Goal: Information Seeking & Learning: Learn about a topic

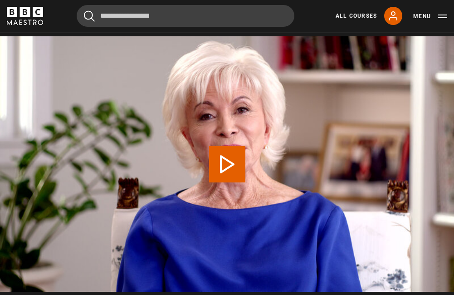
scroll to position [408, 0]
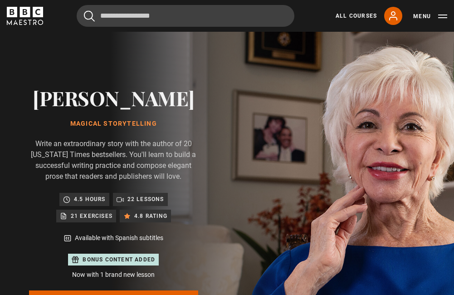
scroll to position [408, 0]
click at [104, 98] on h2 "[PERSON_NAME]" at bounding box center [113, 97] width 169 height 23
click at [34, 12] on icon "BBC Maestro" at bounding box center [38, 12] width 10 height 10
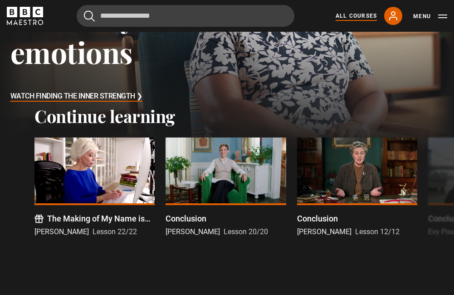
scroll to position [91, 0]
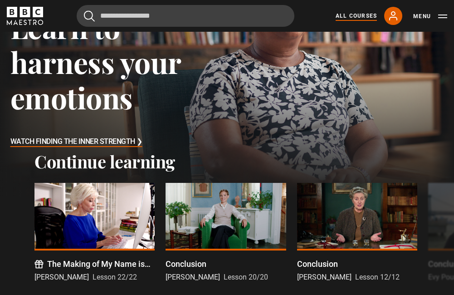
click at [357, 15] on link "All Courses" at bounding box center [356, 16] width 41 height 8
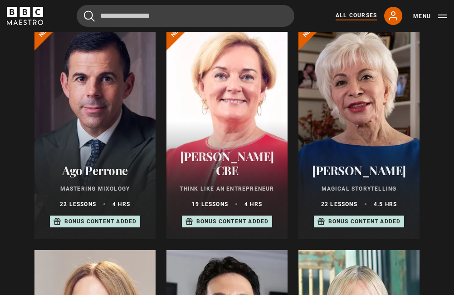
scroll to position [363, 0]
